Goal: Transaction & Acquisition: Purchase product/service

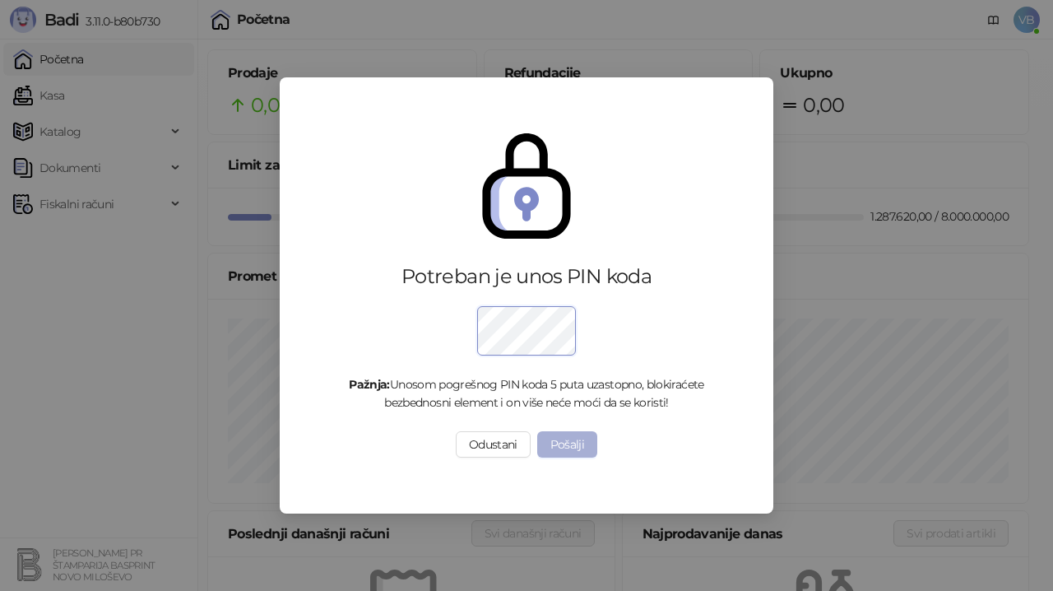
click at [554, 445] on button "Pošalji" at bounding box center [567, 444] width 61 height 26
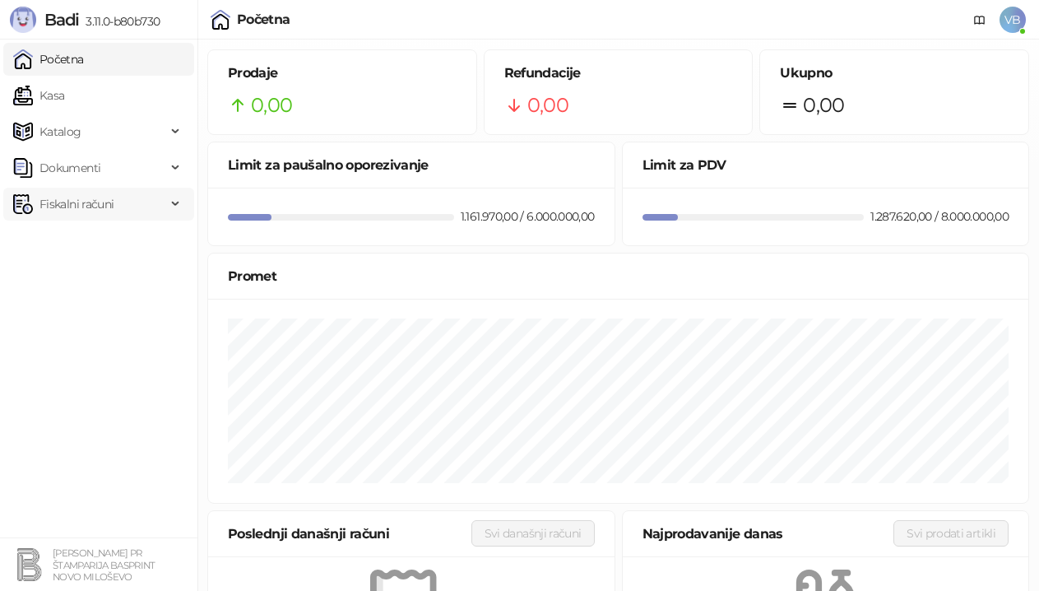
click at [58, 199] on span "Fiskalni računi" at bounding box center [76, 204] width 74 height 33
click at [83, 244] on link "Izdati računi" at bounding box center [65, 240] width 90 height 33
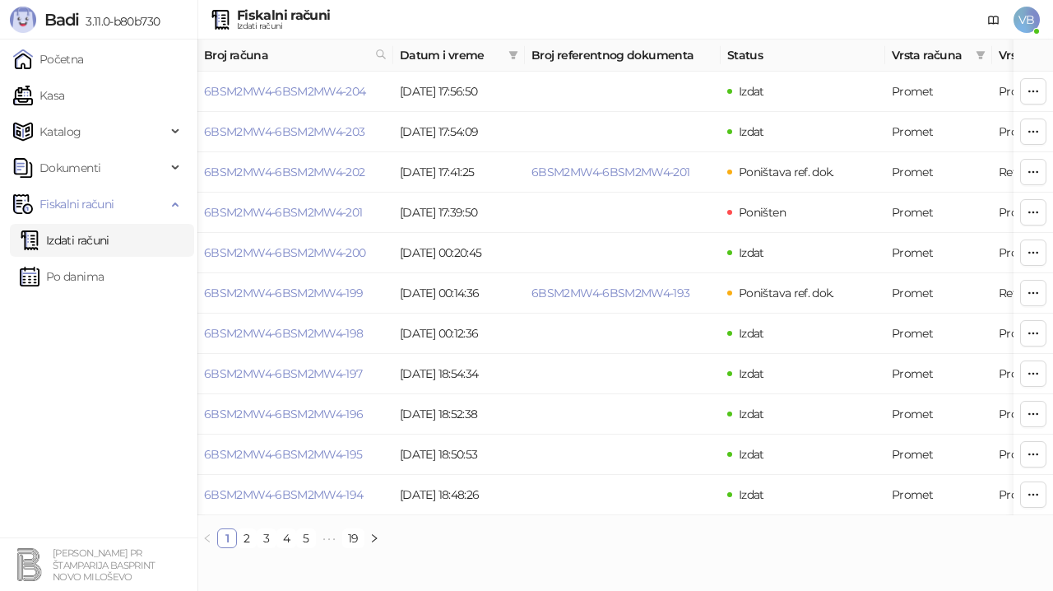
scroll to position [0, 120]
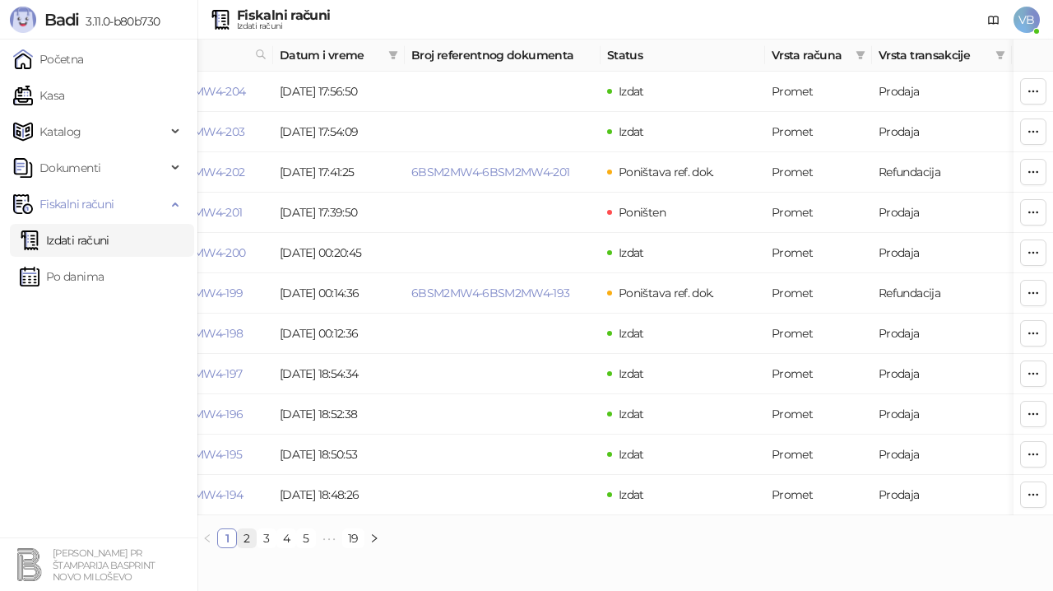
click at [248, 547] on link "2" at bounding box center [247, 538] width 18 height 18
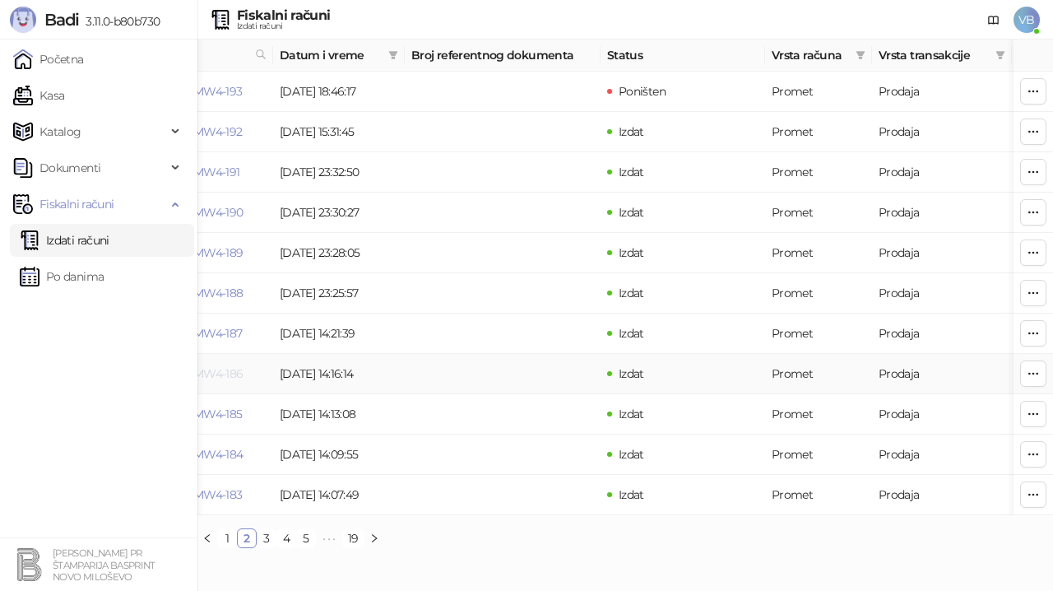
click at [222, 374] on link "6BSM2MW4-6BSM2MW4-186" at bounding box center [164, 373] width 160 height 15
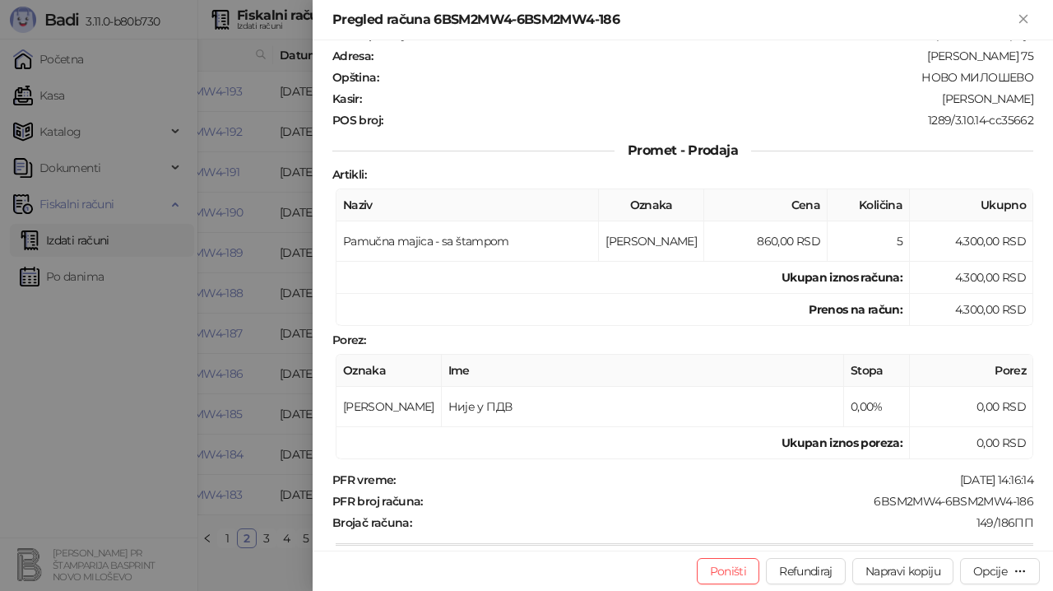
scroll to position [82, 0]
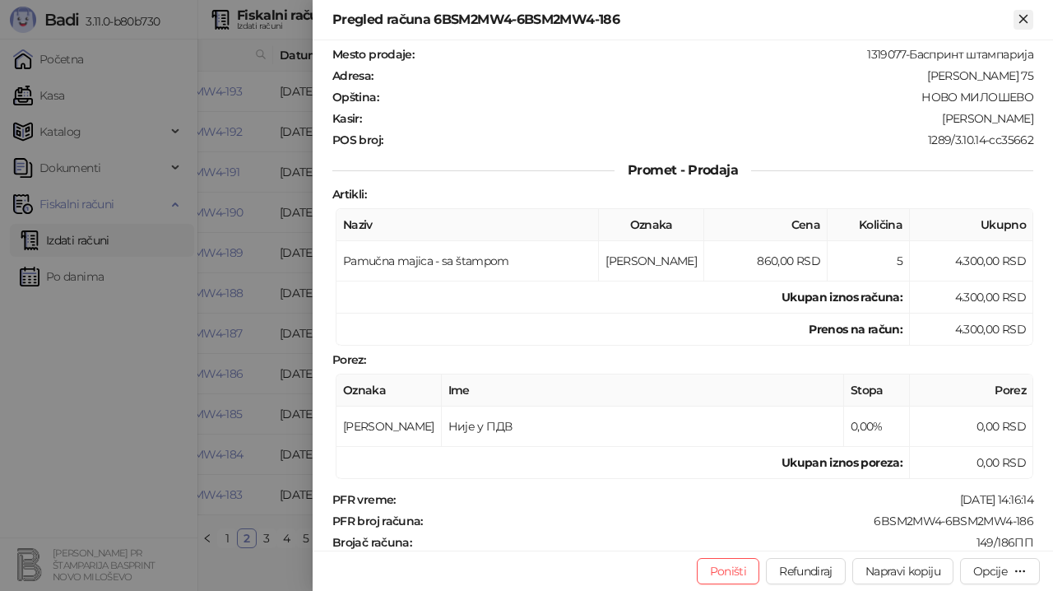
click at [1022, 19] on icon "Zatvori" at bounding box center [1023, 19] width 15 height 15
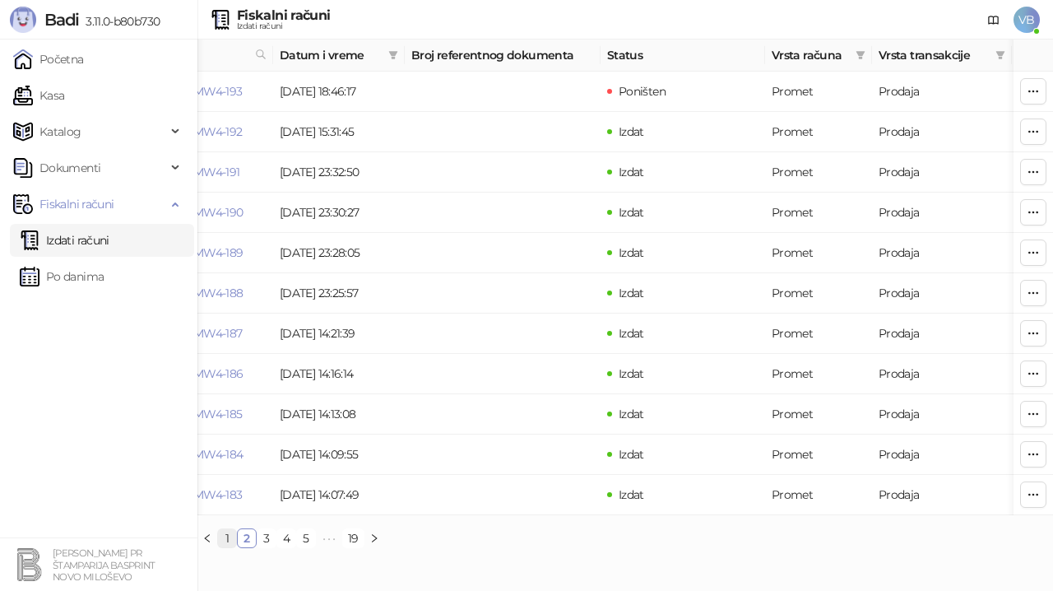
click at [225, 547] on link "1" at bounding box center [227, 538] width 18 height 18
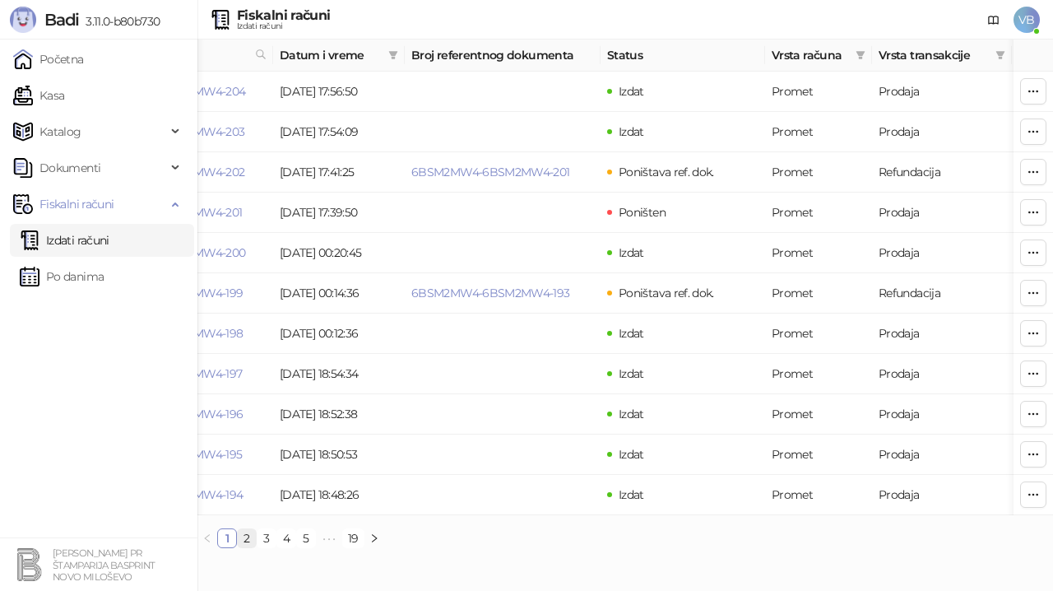
click at [244, 547] on link "2" at bounding box center [247, 538] width 18 height 18
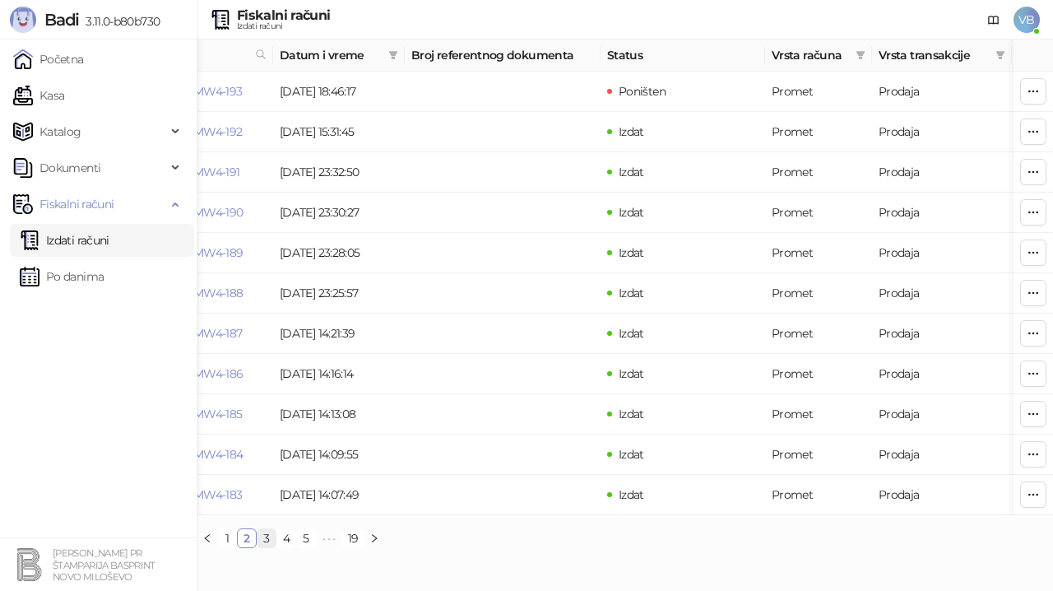
click at [263, 547] on link "3" at bounding box center [267, 538] width 18 height 18
click at [303, 379] on td "04.08.2025 12:21:09" at bounding box center [339, 374] width 132 height 40
click at [232, 370] on link "6BSM2MW4-6BSM2MW4-175" at bounding box center [163, 373] width 158 height 15
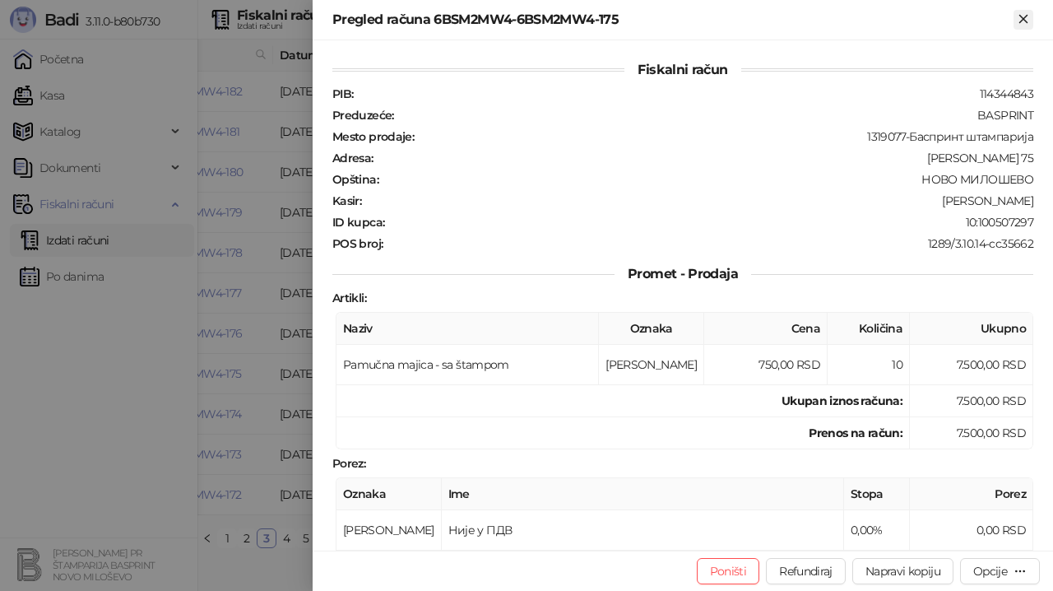
click at [1023, 16] on icon "Zatvori" at bounding box center [1023, 19] width 15 height 15
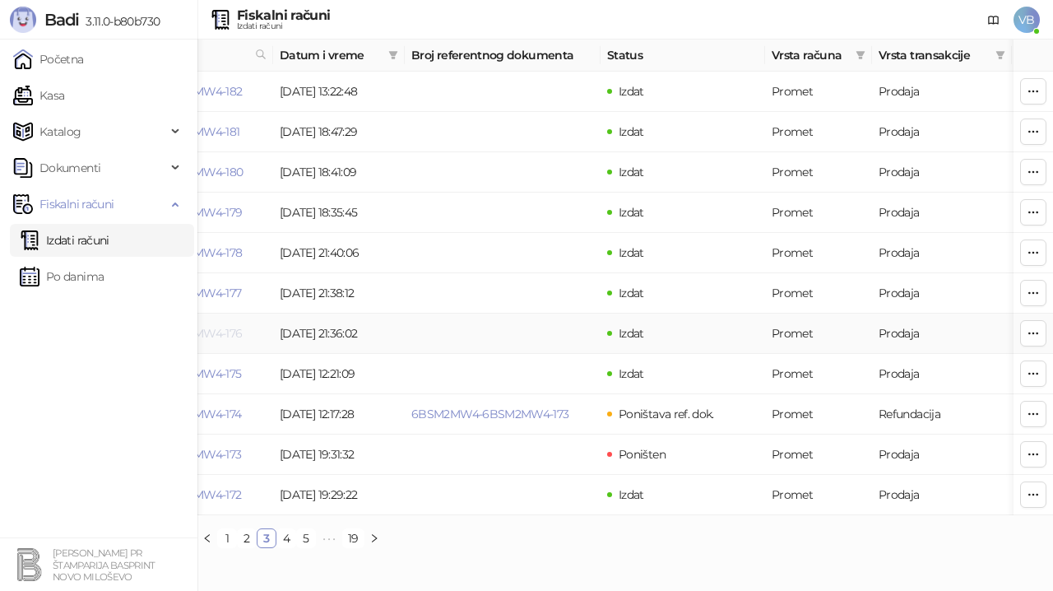
click at [231, 332] on link "6BSM2MW4-6BSM2MW4-176" at bounding box center [163, 333] width 159 height 15
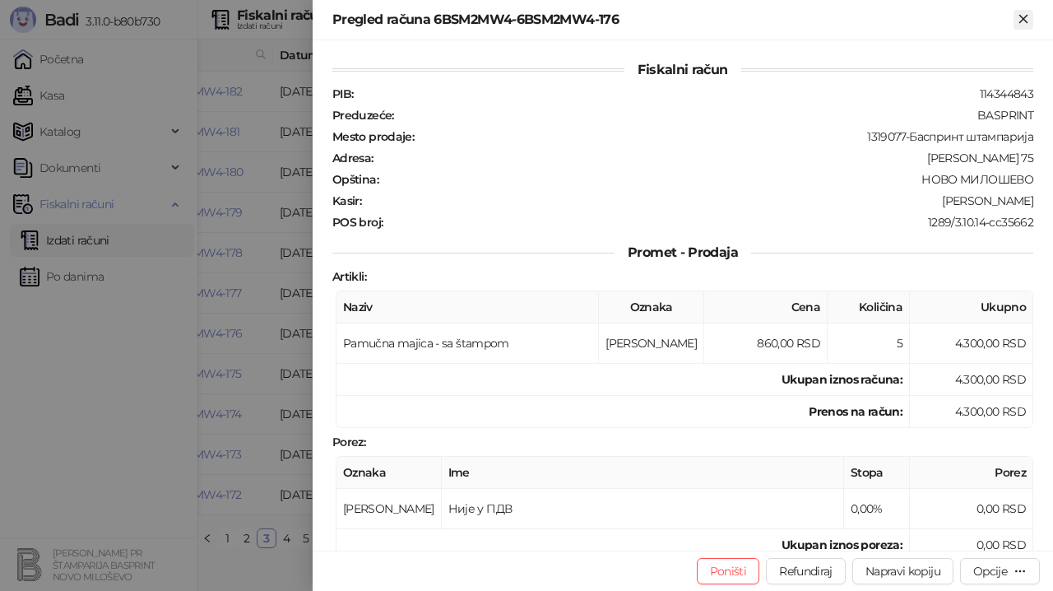
click at [1024, 18] on icon "Zatvori" at bounding box center [1023, 18] width 7 height 7
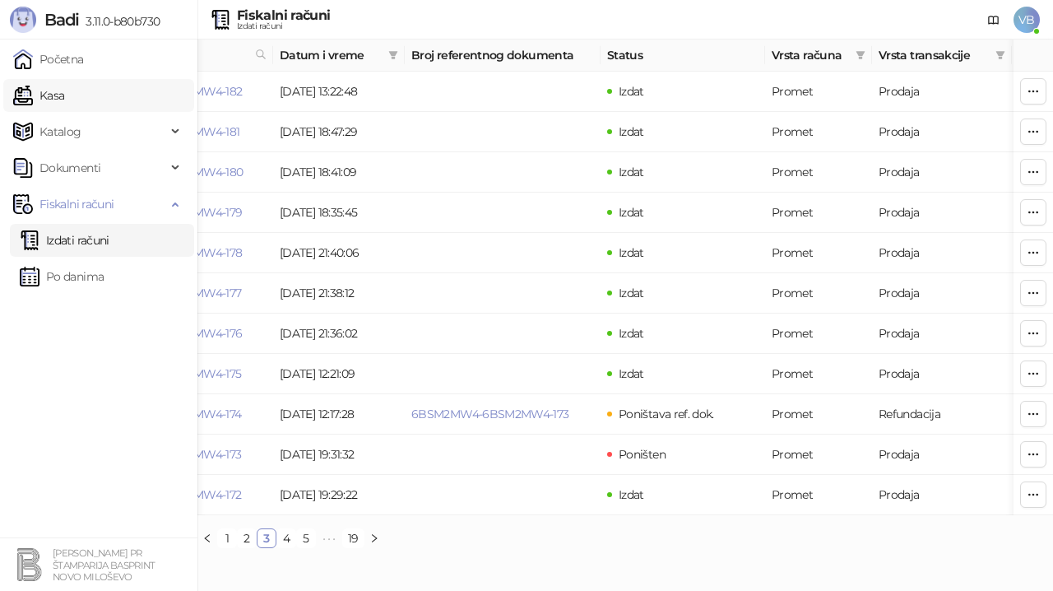
click at [64, 94] on link "Kasa" at bounding box center [38, 95] width 51 height 33
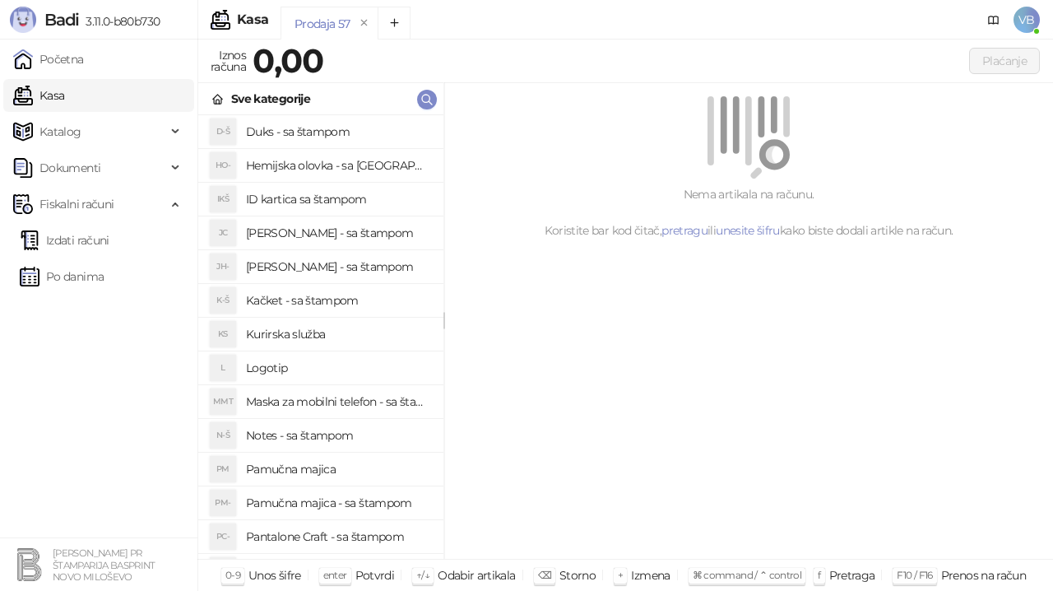
click at [302, 500] on h4 "Pamučna majica - sa štampom" at bounding box center [338, 503] width 184 height 26
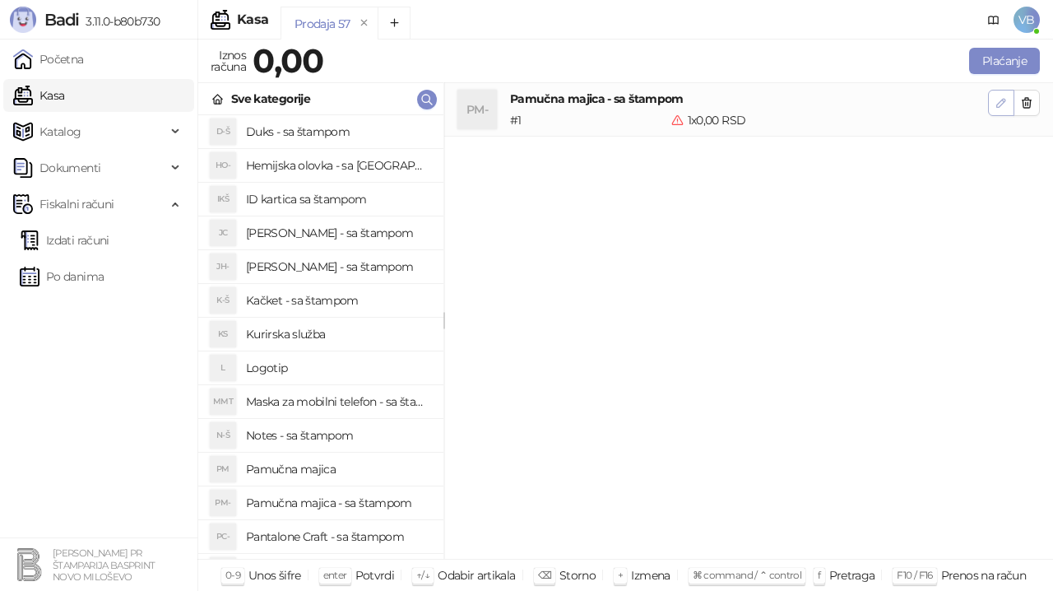
click at [1005, 106] on icon "button" at bounding box center [1001, 102] width 13 height 13
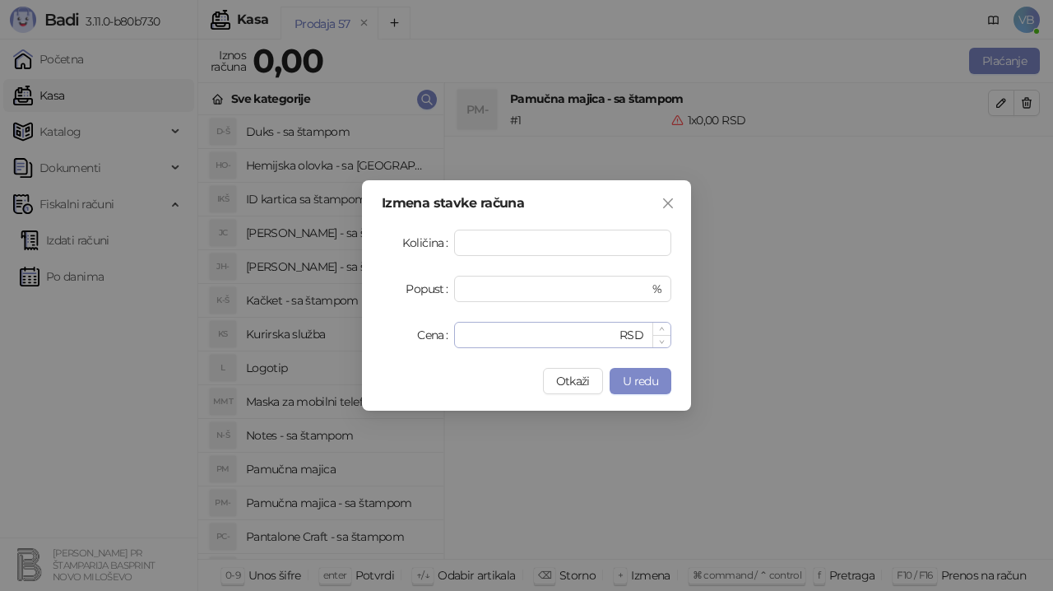
type input "**"
click at [487, 331] on input "*" at bounding box center [540, 335] width 152 height 25
type input "***"
click at [629, 380] on span "U redu" at bounding box center [640, 381] width 35 height 15
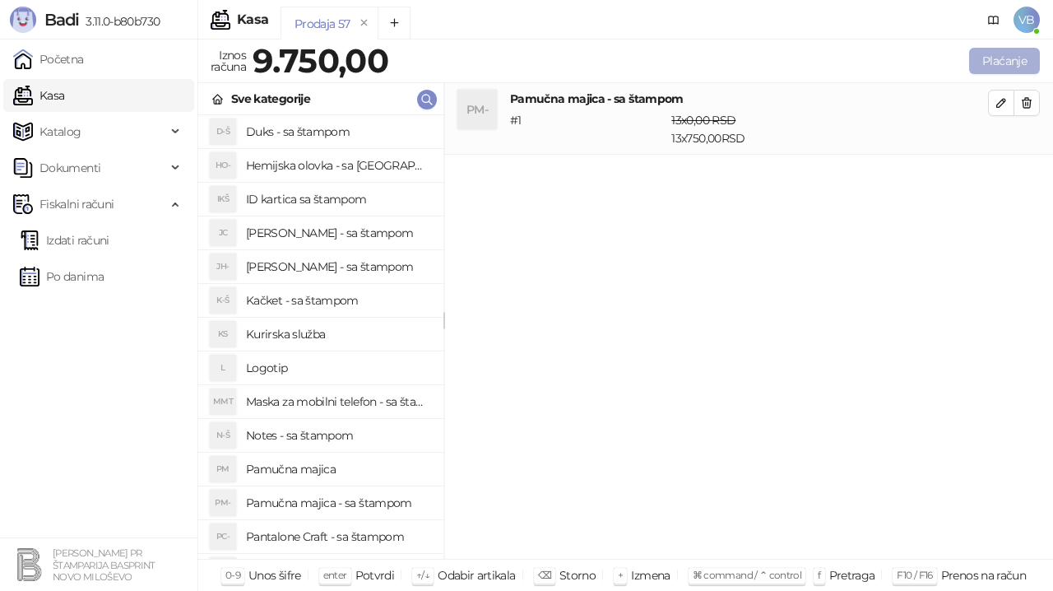
click at [1006, 53] on button "Plaćanje" at bounding box center [1004, 61] width 71 height 26
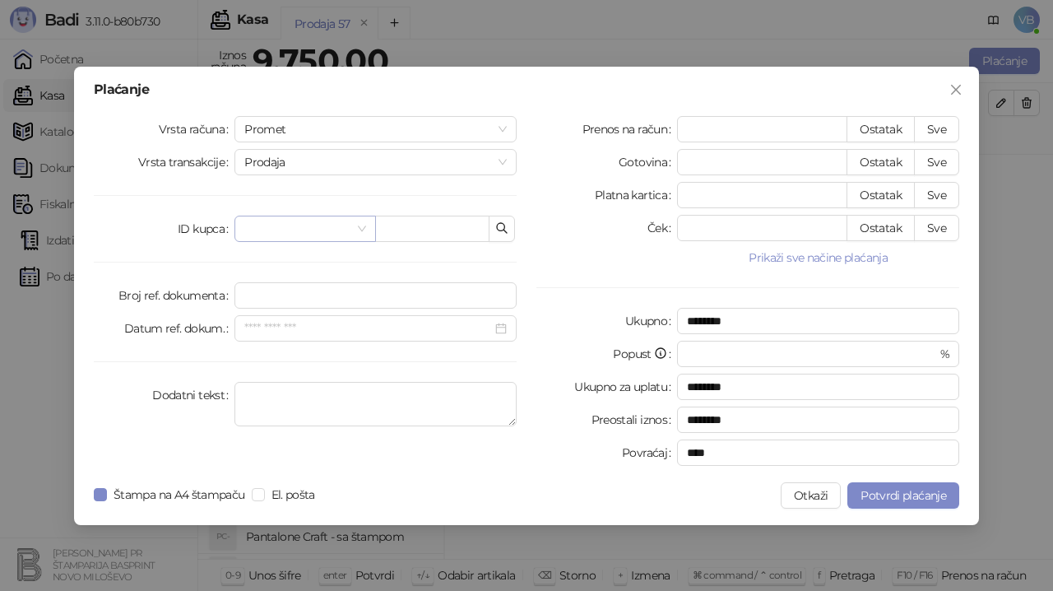
click at [295, 221] on input "search" at bounding box center [297, 228] width 106 height 25
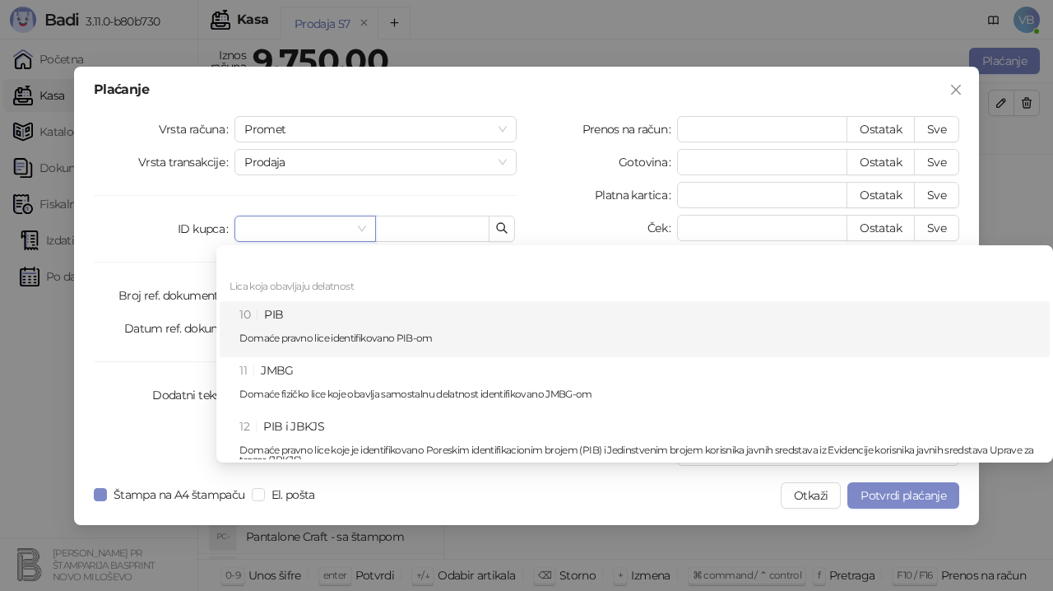
click at [288, 323] on div "10 PIB Domaće pravno lice identifikovano PIB-om" at bounding box center [639, 329] width 801 height 48
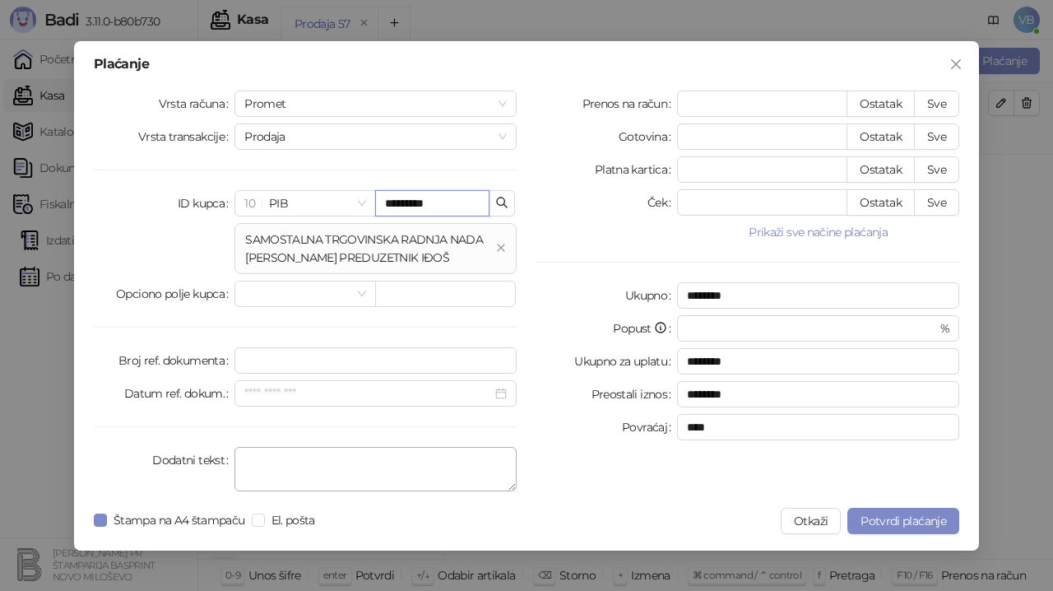
type input "*********"
click at [290, 470] on textarea "Dodatni tekst" at bounding box center [376, 469] width 282 height 44
type textarea "*"
type textarea "**********"
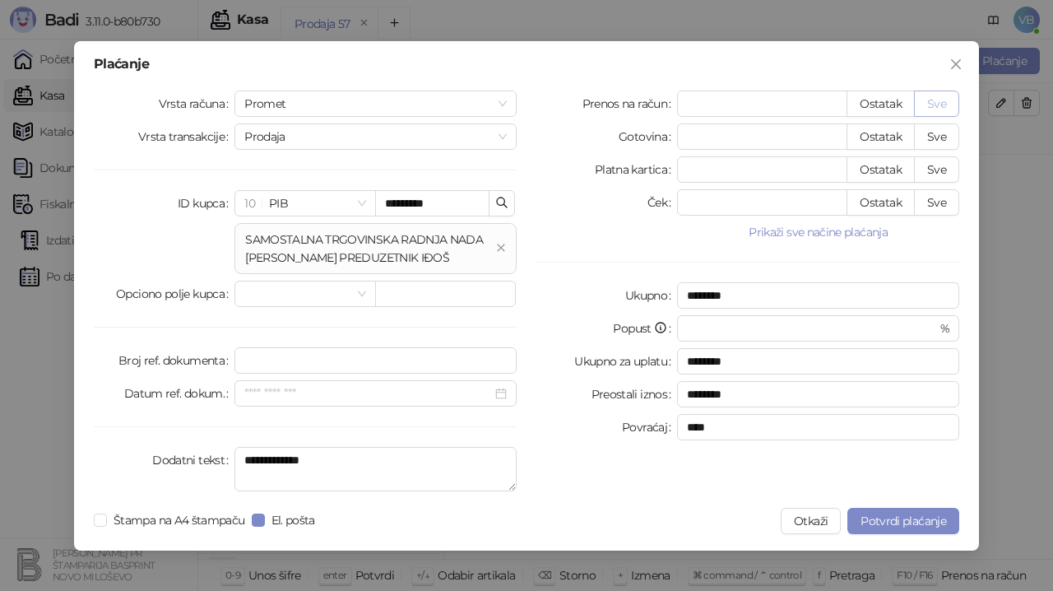
click at [936, 100] on button "Sve" at bounding box center [936, 104] width 45 height 26
type input "****"
click at [893, 518] on span "Potvrdi plaćanje" at bounding box center [904, 520] width 86 height 15
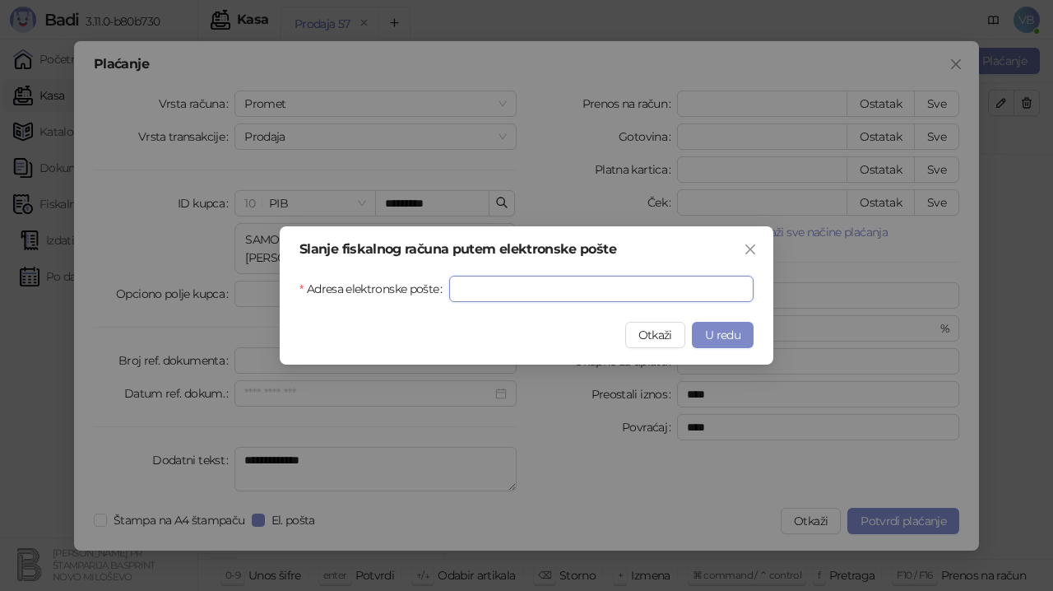
click at [504, 290] on input "Adresa elektronske pošte" at bounding box center [601, 289] width 304 height 26
type input "**********"
click at [741, 334] on button "U redu" at bounding box center [723, 335] width 62 height 26
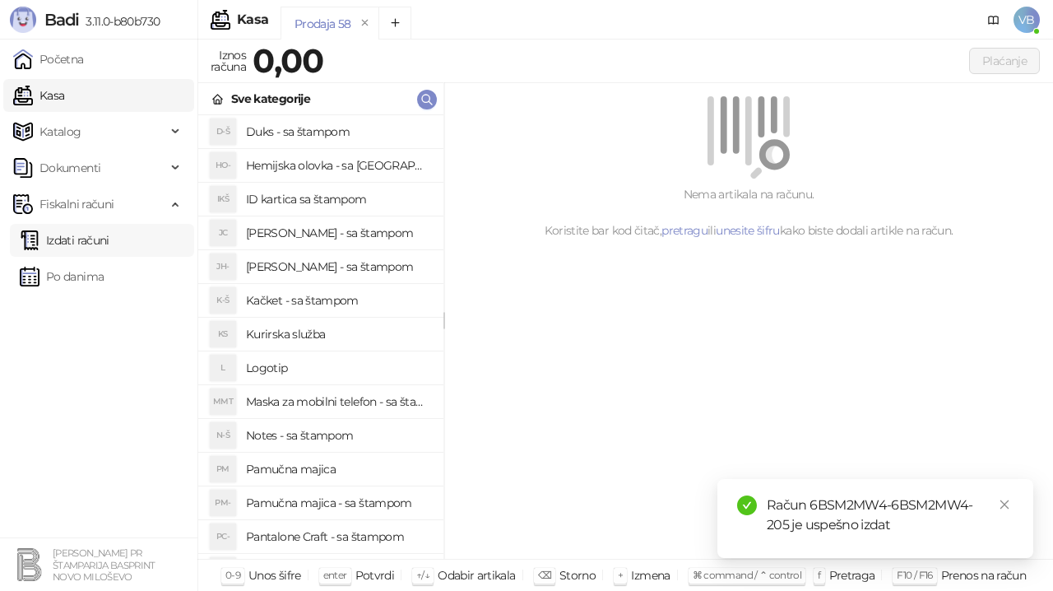
click at [72, 239] on link "Izdati računi" at bounding box center [65, 240] width 90 height 33
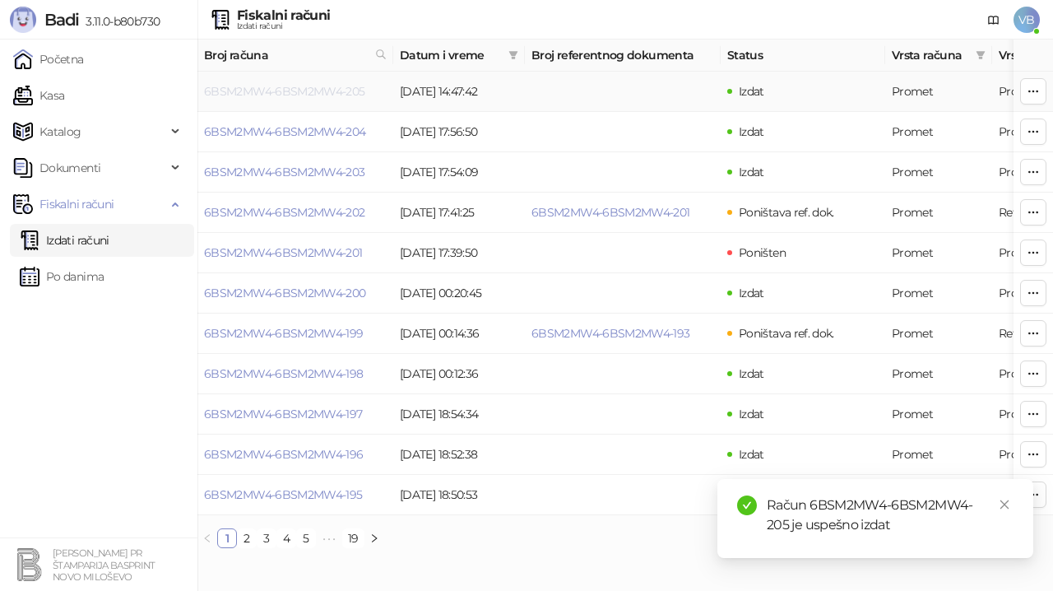
click at [273, 95] on link "6BSM2MW4-6BSM2MW4-205" at bounding box center [284, 91] width 161 height 15
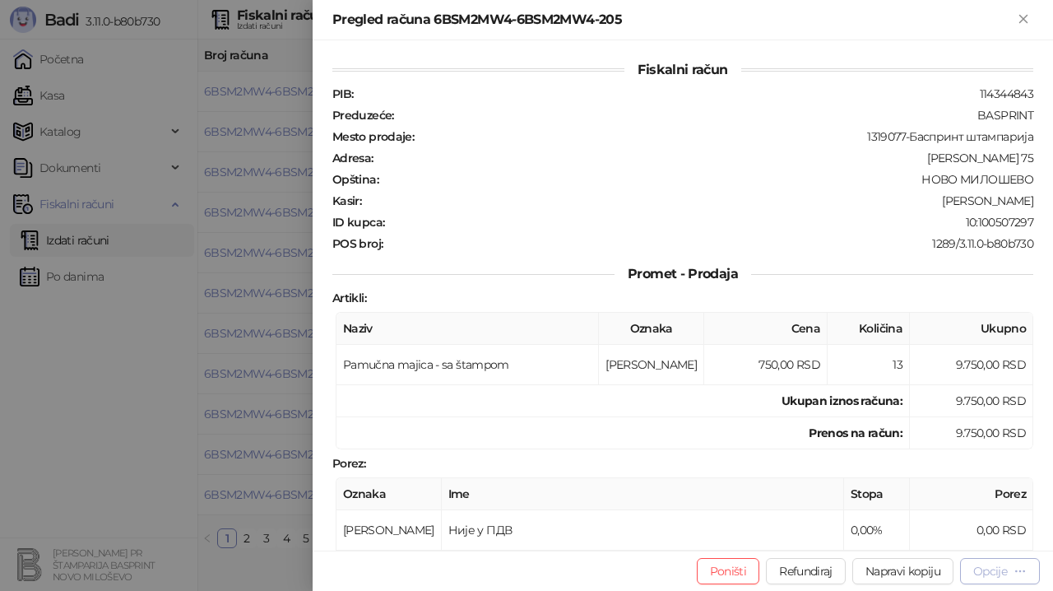
click at [992, 571] on div "Opcije" at bounding box center [990, 571] width 34 height 15
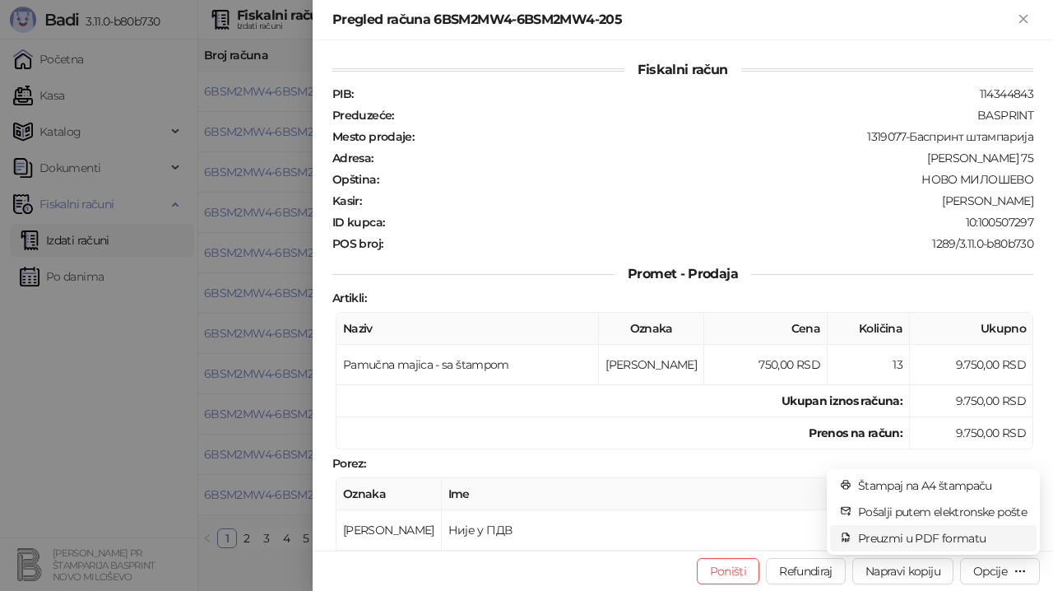
click at [899, 536] on span "Preuzmi u PDF formatu" at bounding box center [942, 538] width 169 height 18
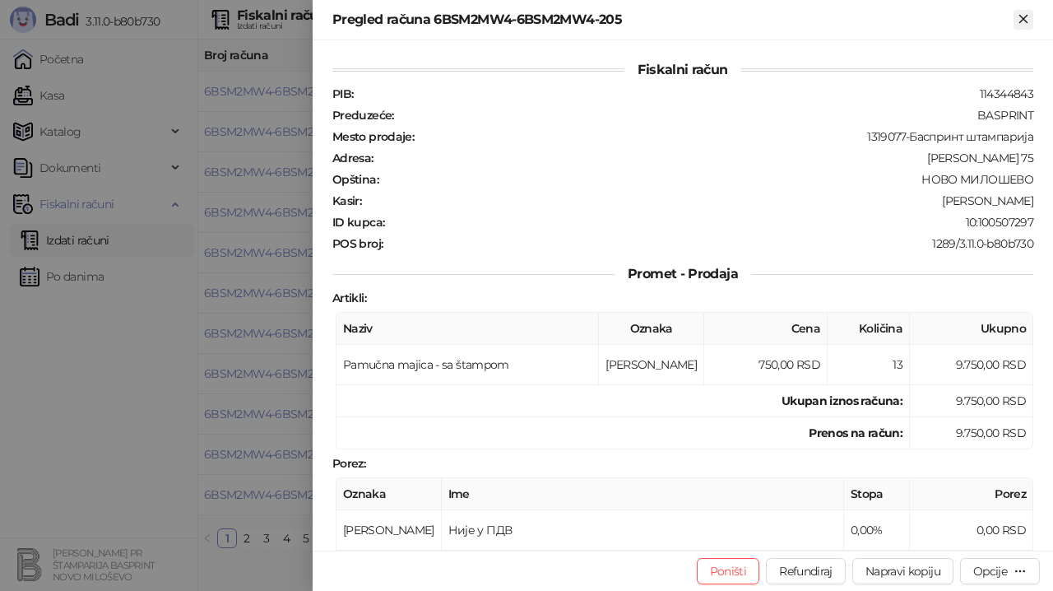
click at [1024, 20] on icon "Zatvori" at bounding box center [1023, 18] width 7 height 7
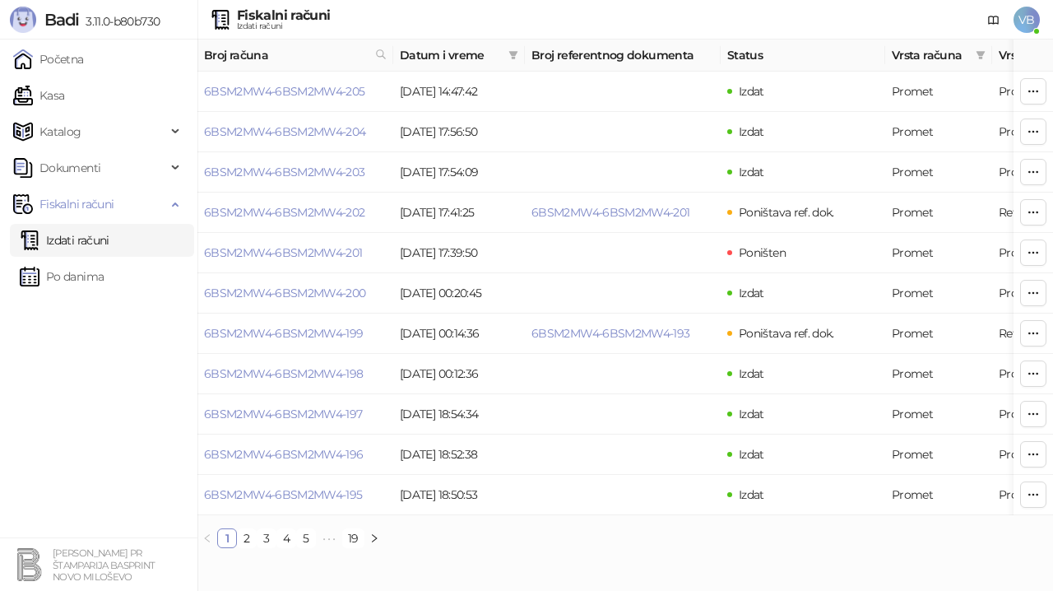
click at [95, 242] on link "Izdati računi" at bounding box center [65, 240] width 90 height 33
click at [311, 88] on link "6BSM2MW4-6BSM2MW4-205" at bounding box center [284, 91] width 161 height 15
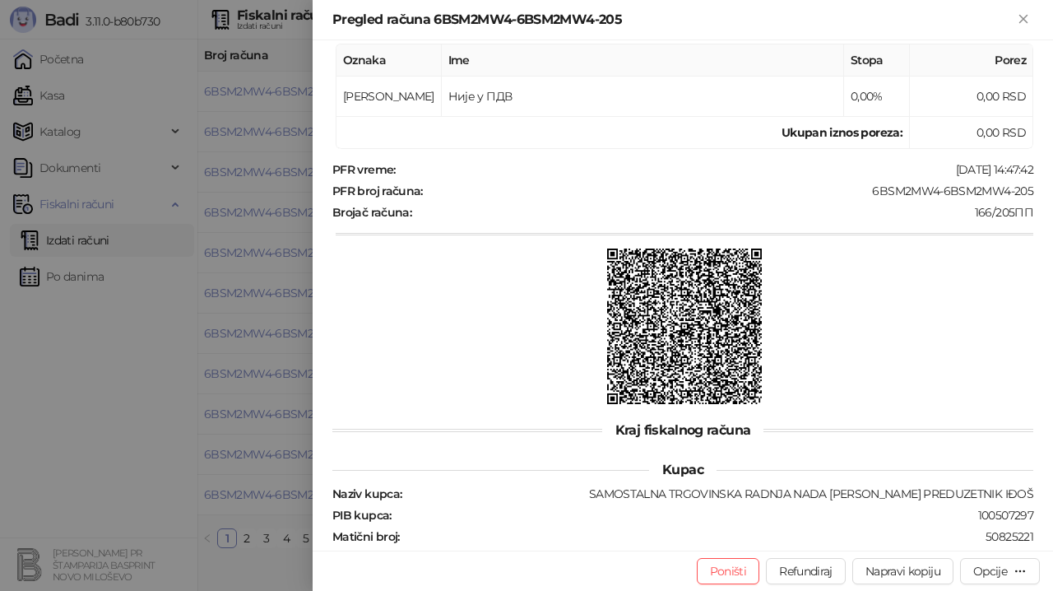
scroll to position [447, 0]
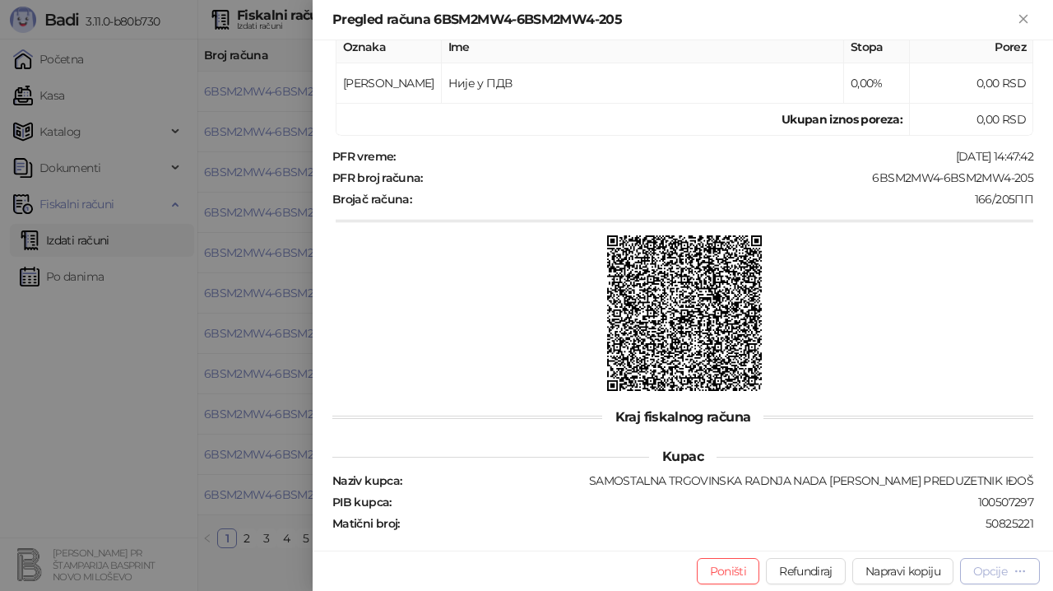
click at [981, 569] on div "Opcije" at bounding box center [990, 571] width 34 height 15
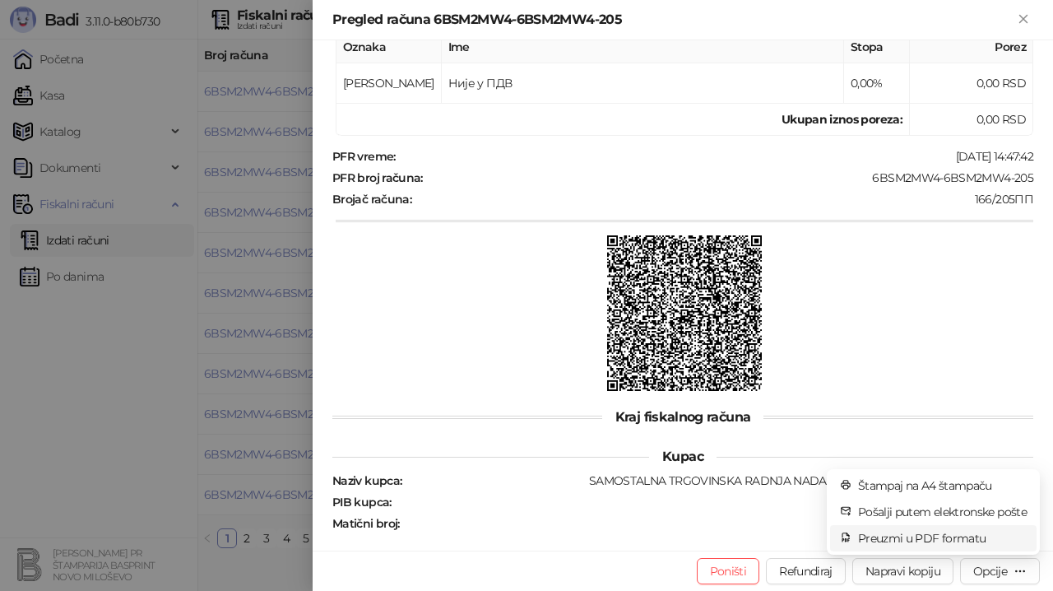
click at [874, 534] on span "Preuzmi u PDF formatu" at bounding box center [942, 538] width 169 height 18
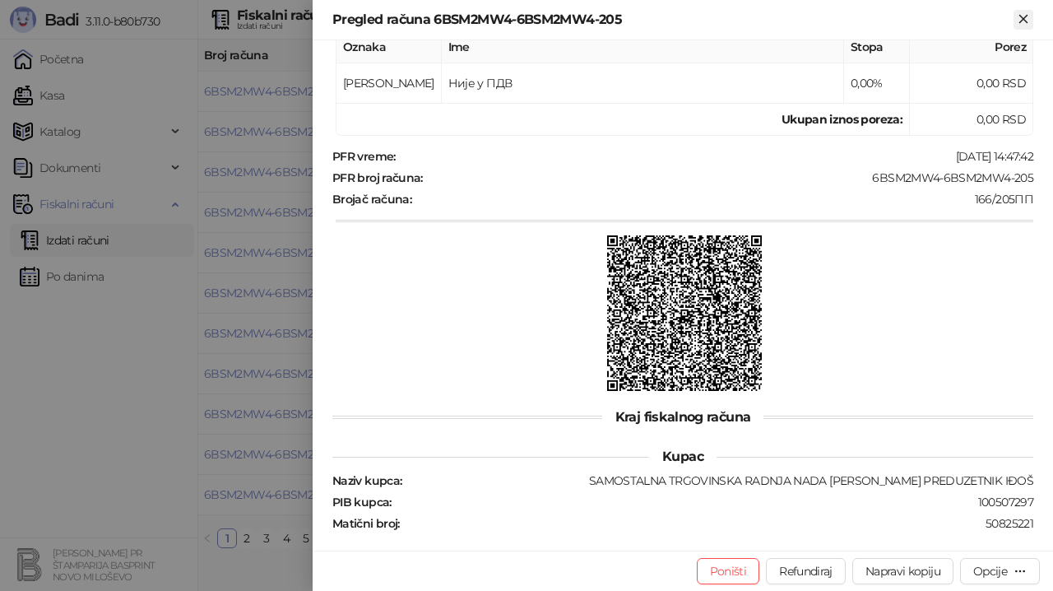
click at [1027, 20] on icon "Zatvori" at bounding box center [1023, 19] width 15 height 15
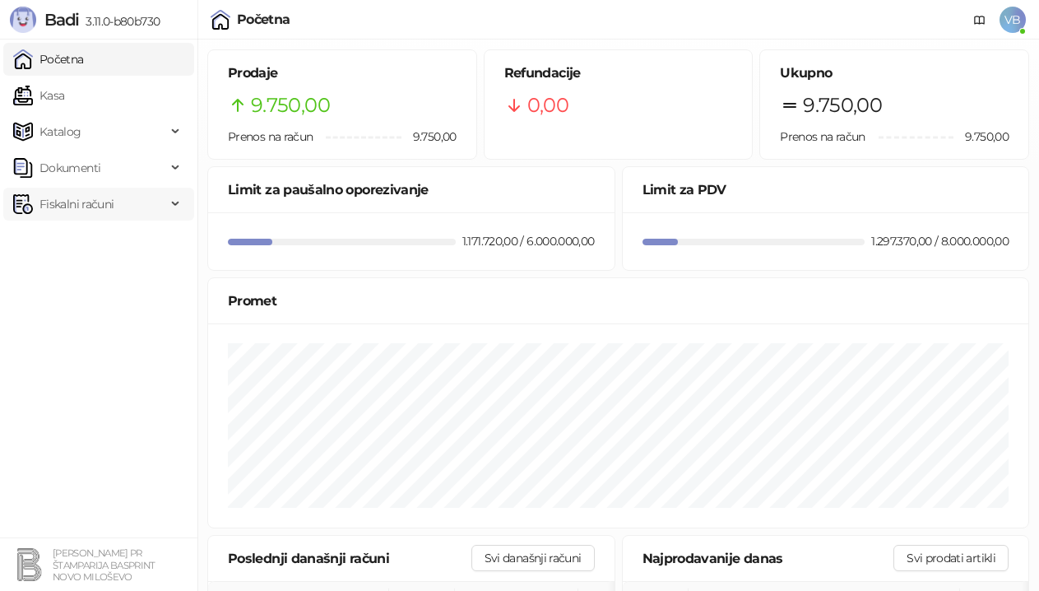
click at [92, 209] on span "Fiskalni računi" at bounding box center [76, 204] width 74 height 33
click at [85, 233] on link "Izdati računi" at bounding box center [65, 240] width 90 height 33
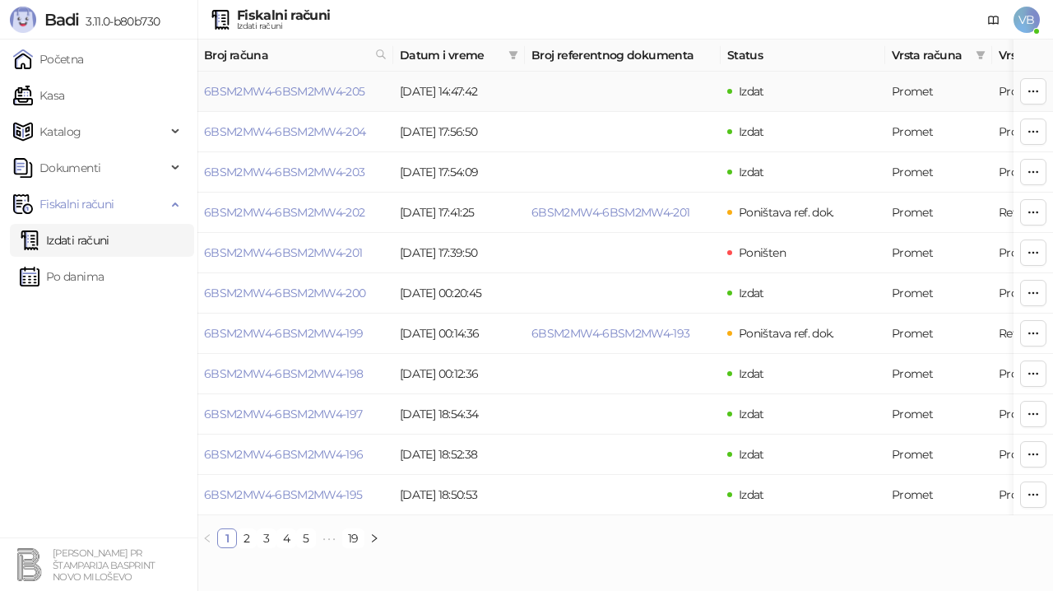
drag, startPoint x: 313, startPoint y: 86, endPoint x: 735, endPoint y: 262, distance: 457.4
click at [313, 86] on link "6BSM2MW4-6BSM2MW4-205" at bounding box center [284, 91] width 161 height 15
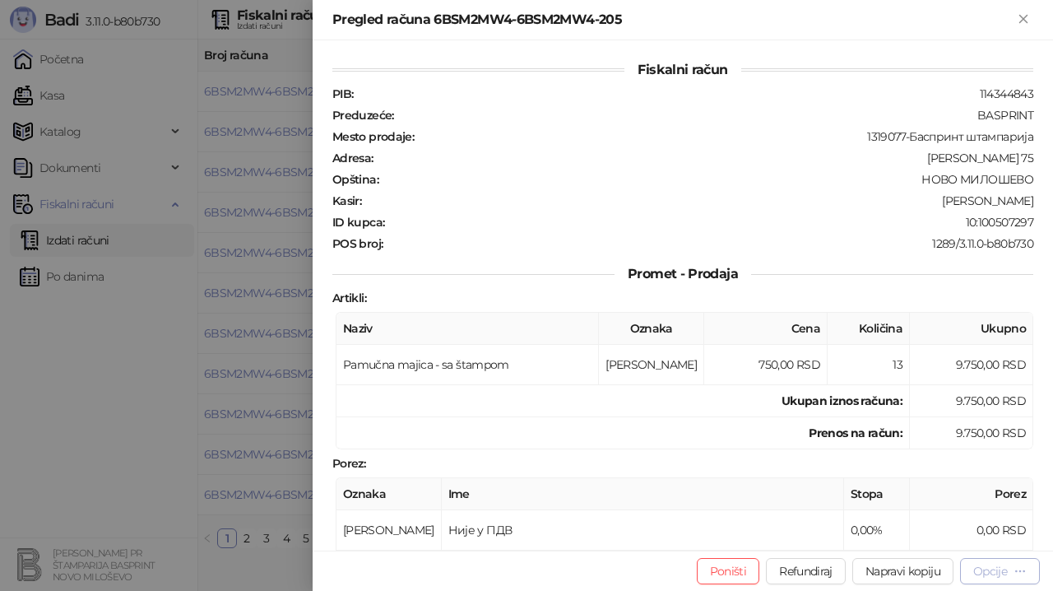
click at [987, 567] on div "Opcije" at bounding box center [990, 571] width 34 height 15
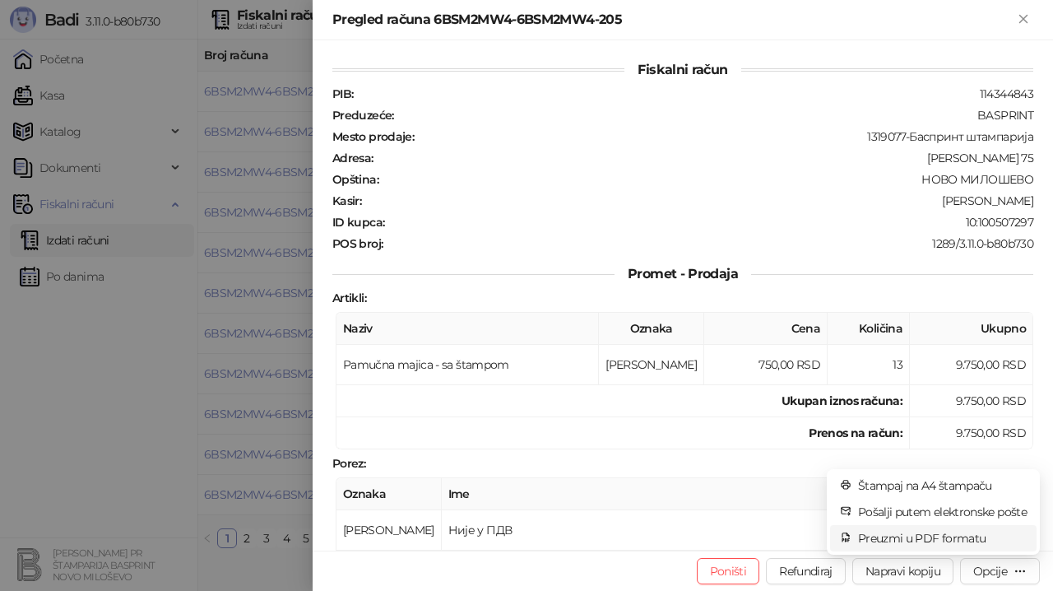
click at [950, 541] on span "Preuzmi u PDF formatu" at bounding box center [942, 538] width 169 height 18
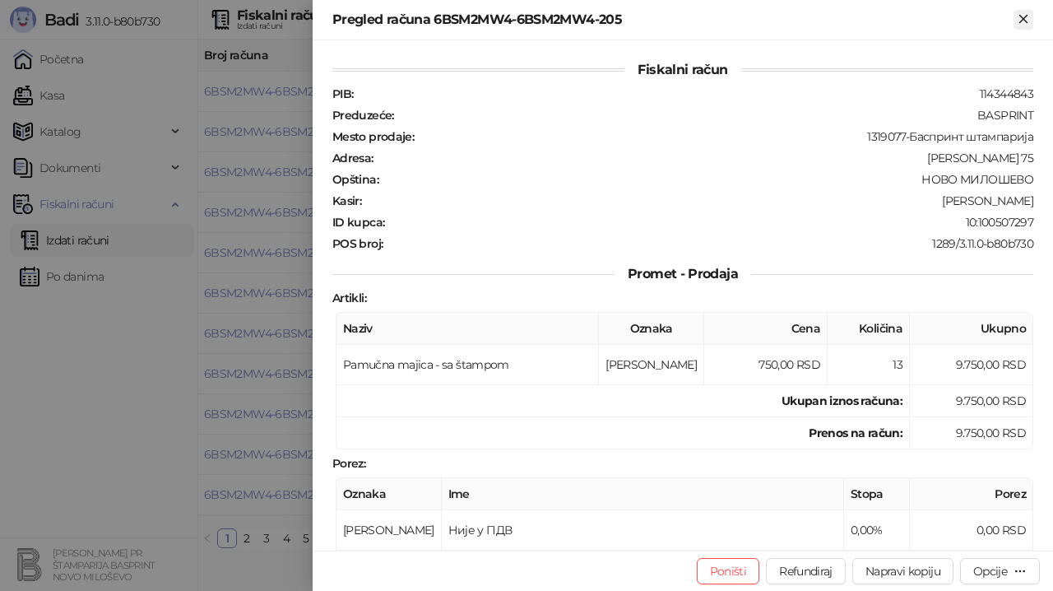
click at [1029, 21] on icon "Zatvori" at bounding box center [1023, 19] width 15 height 15
